Goal: Information Seeking & Learning: Learn about a topic

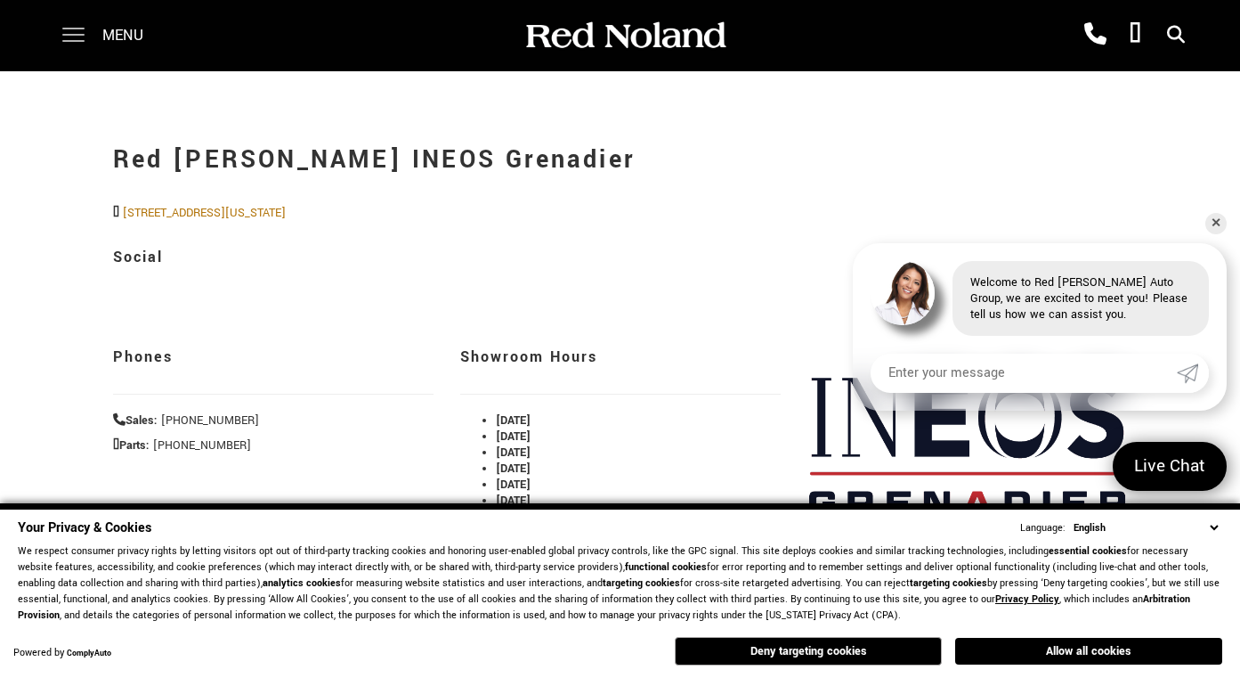
click at [73, 27] on span at bounding box center [73, 35] width 22 height 71
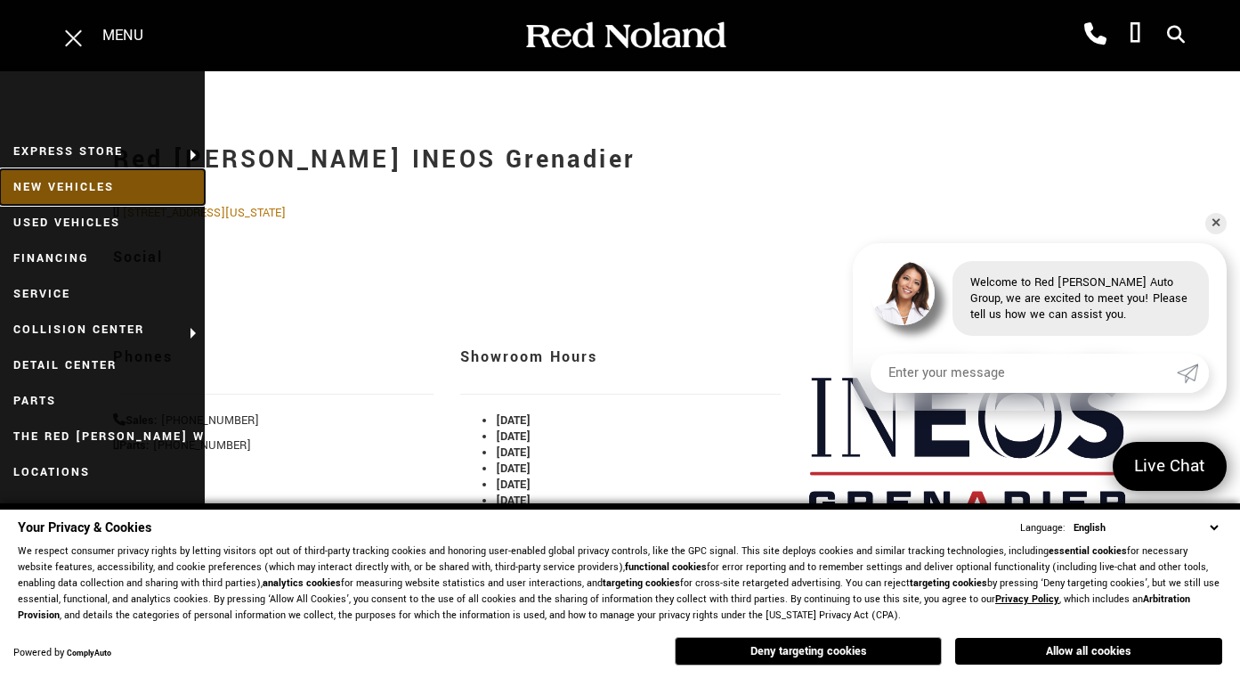
click at [74, 179] on link "New Vehicles" at bounding box center [102, 187] width 205 height 36
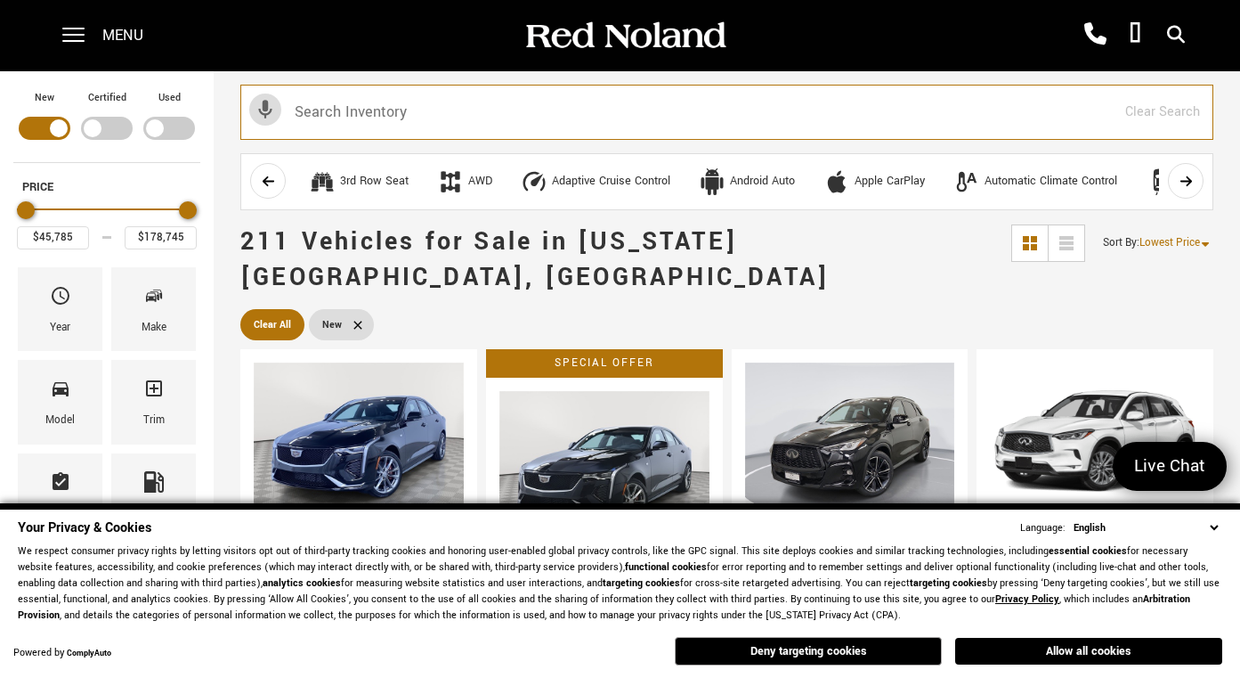
click at [340, 118] on input "text" at bounding box center [726, 112] width 973 height 55
type input "ineos"
type input "$78,663"
type input "$99,640"
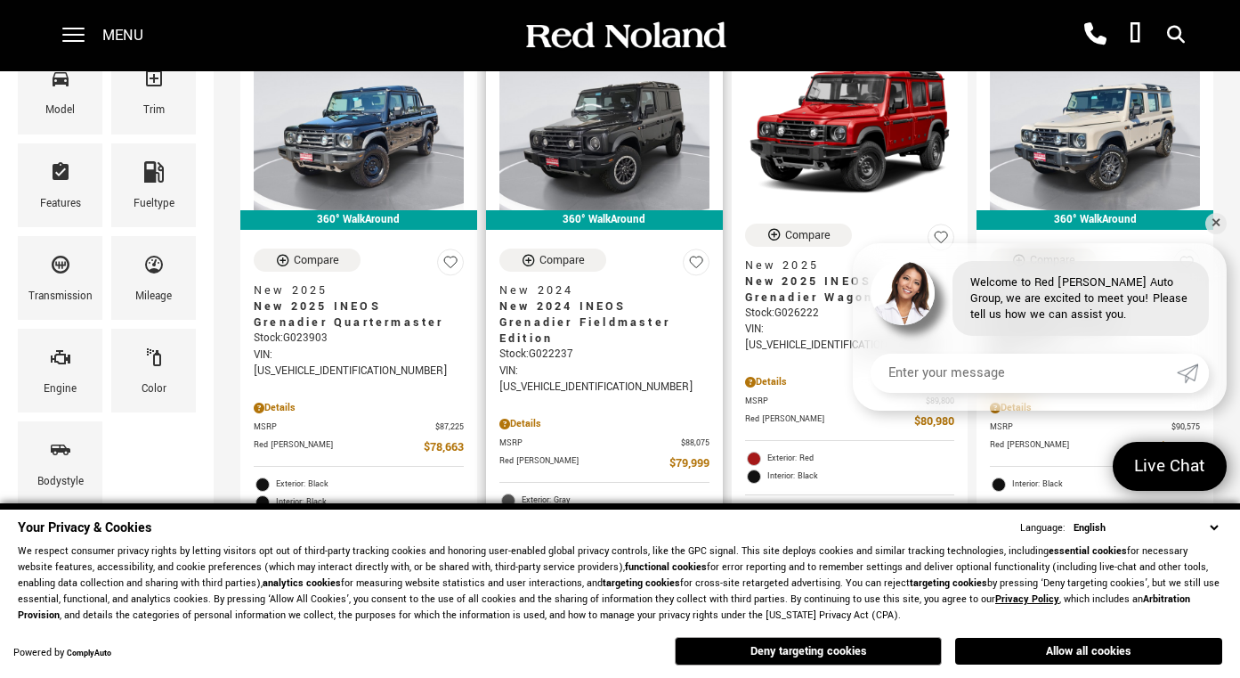
scroll to position [309, 0]
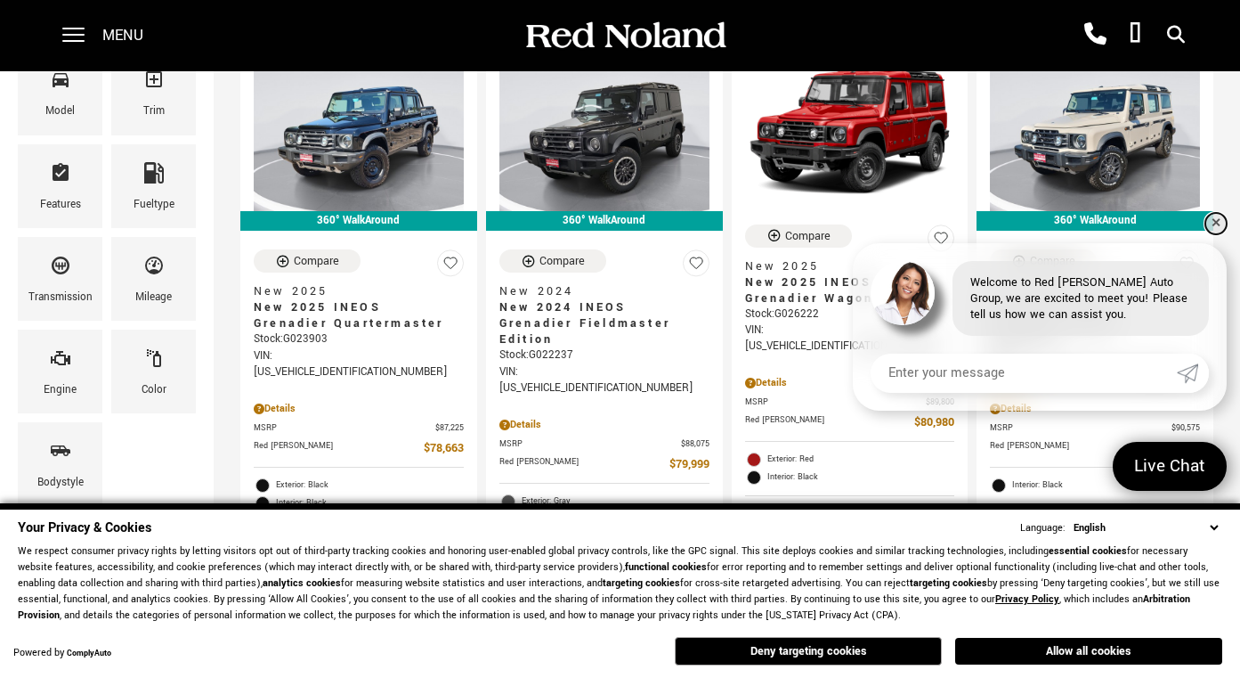
click at [1222, 224] on link "✕" at bounding box center [1216, 223] width 21 height 21
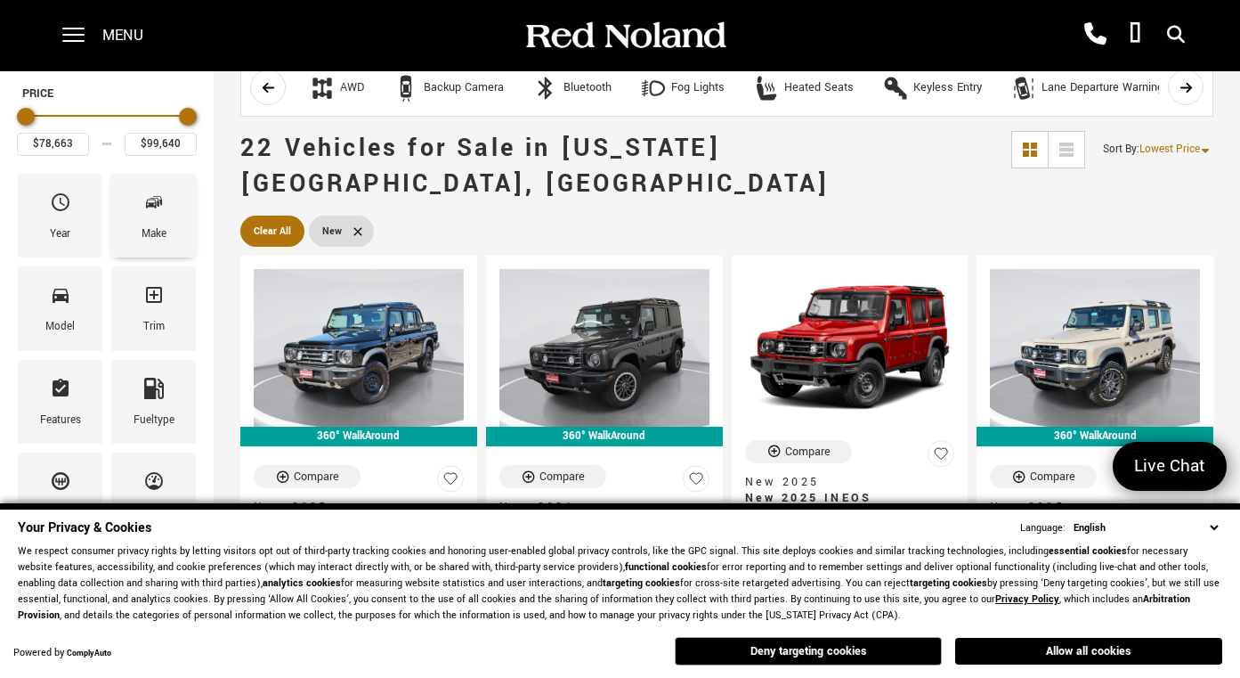
scroll to position [0, 0]
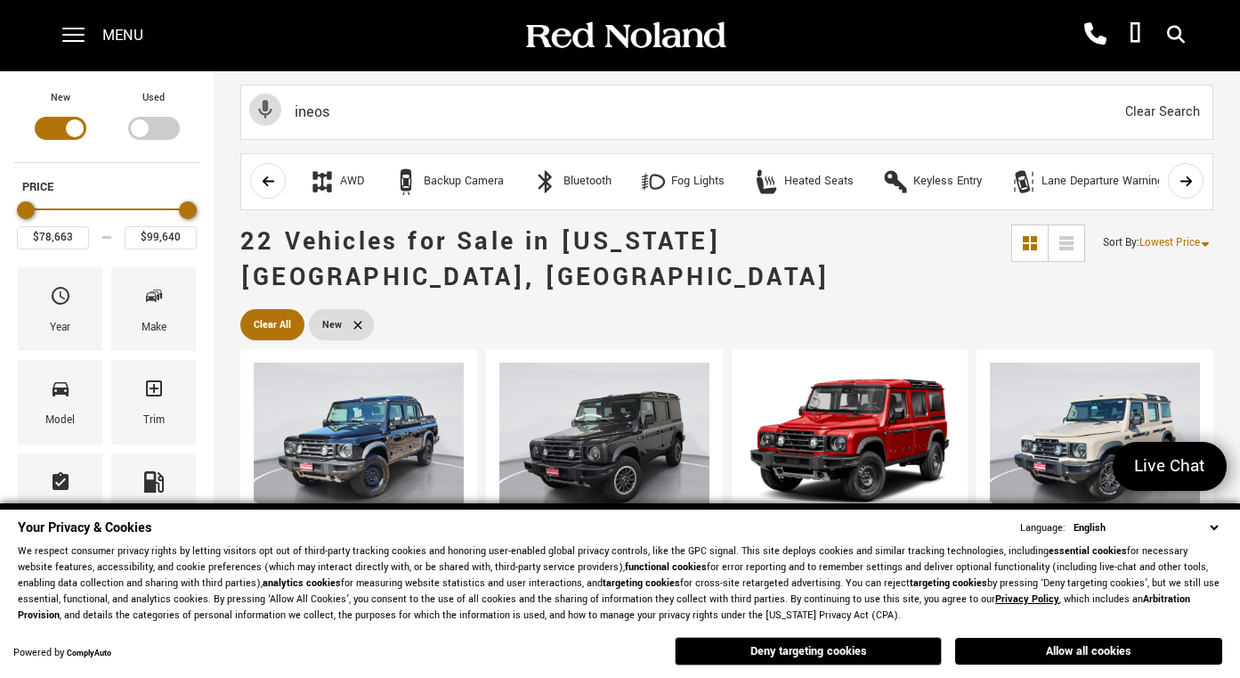
click at [155, 128] on div "Filter by Vehicle Type" at bounding box center [154, 128] width 52 height 23
type input "$70,678"
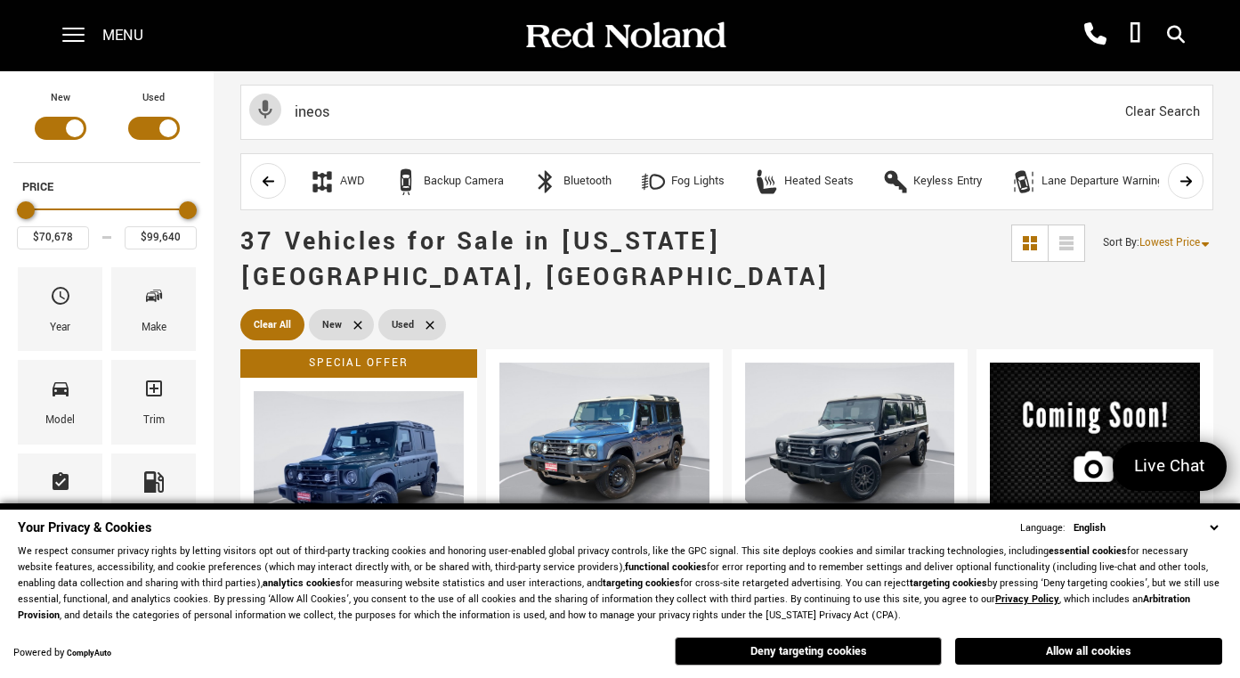
click at [53, 128] on div "Filter by Vehicle Type" at bounding box center [61, 128] width 52 height 23
type input "$92,688"
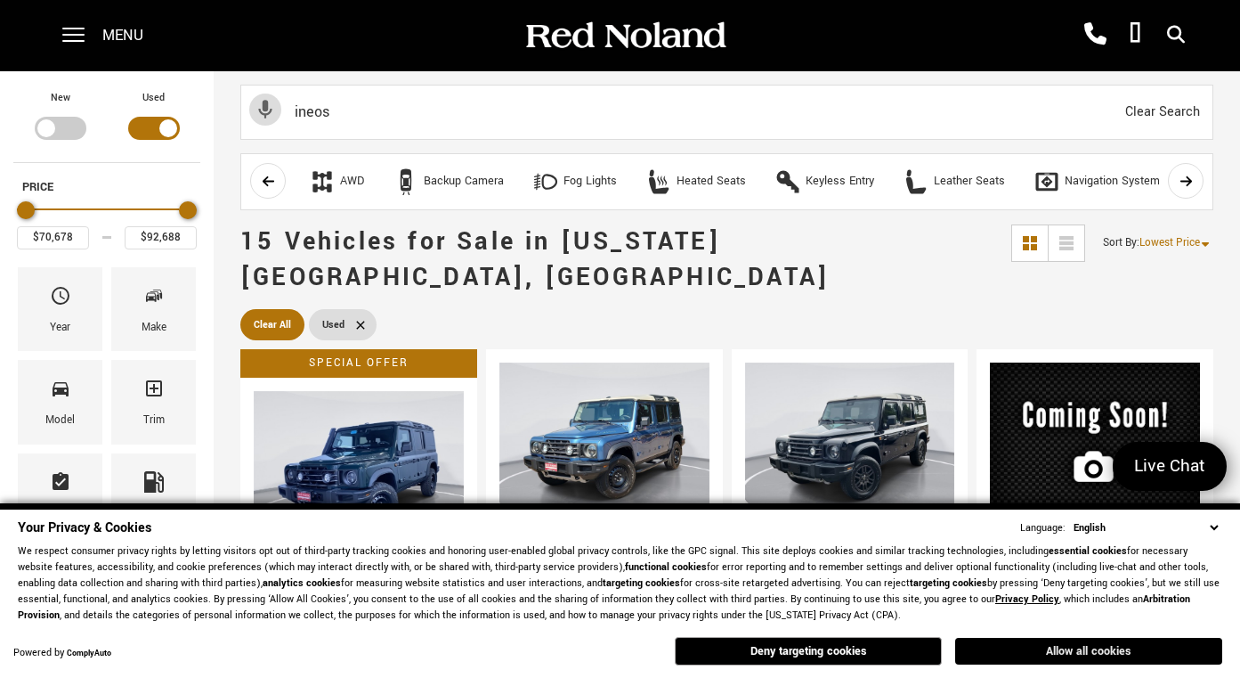
click at [1058, 639] on button "Allow all cookies" at bounding box center [1089, 651] width 267 height 27
